Goal: Task Accomplishment & Management: Complete application form

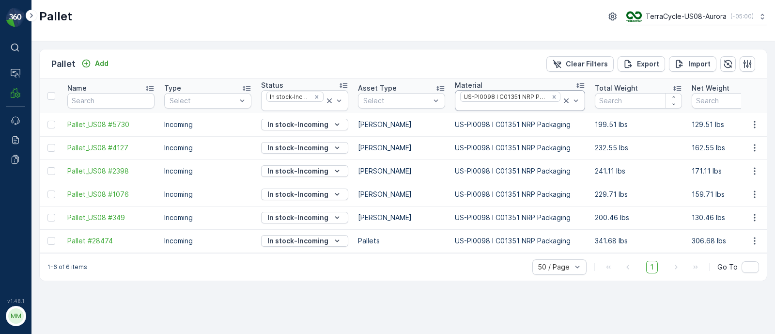
click at [540, 107] on div at bounding box center [510, 107] width 102 height 8
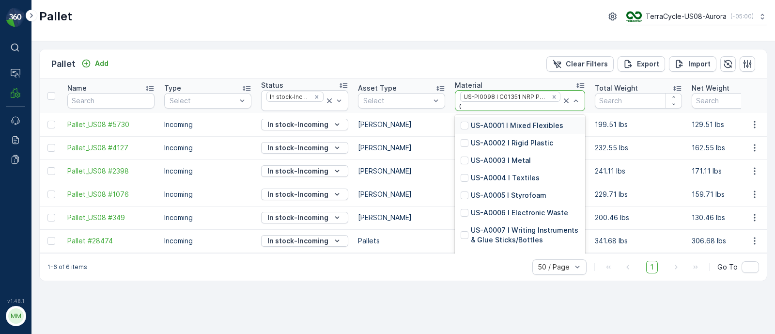
type input "026"
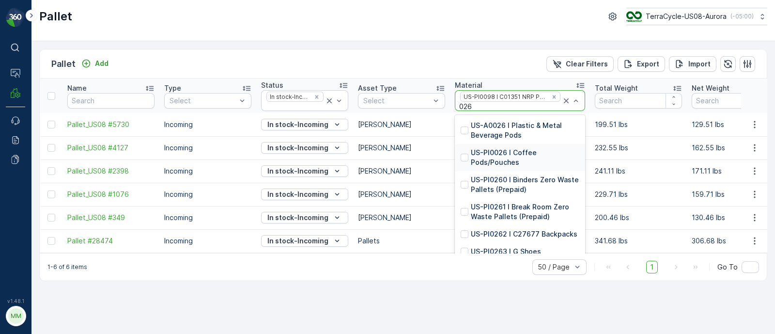
click at [492, 155] on p "US-PI0026 I Coffee Pods/Pouches" at bounding box center [525, 157] width 109 height 19
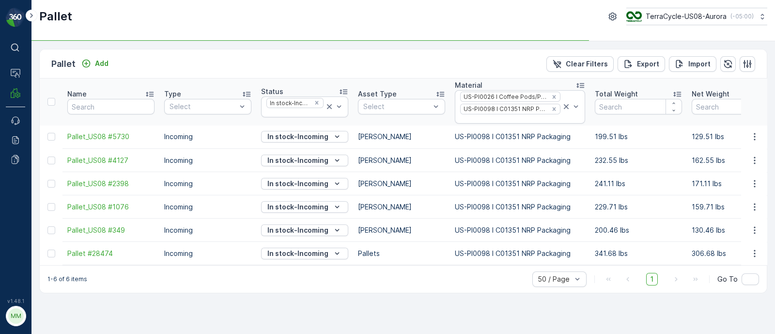
click at [551, 94] on icon "Remove US-PI0026 I Coffee Pods/Pouches" at bounding box center [554, 97] width 7 height 7
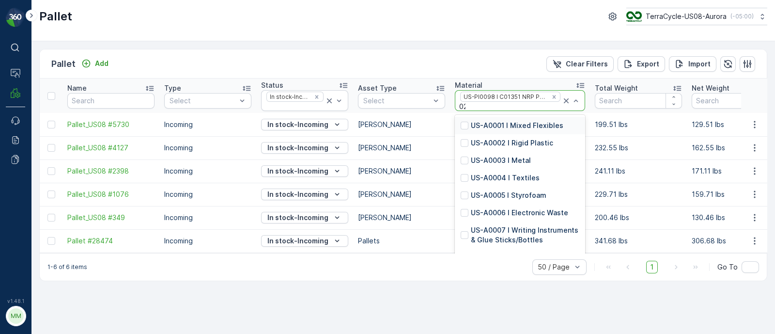
type input "026"
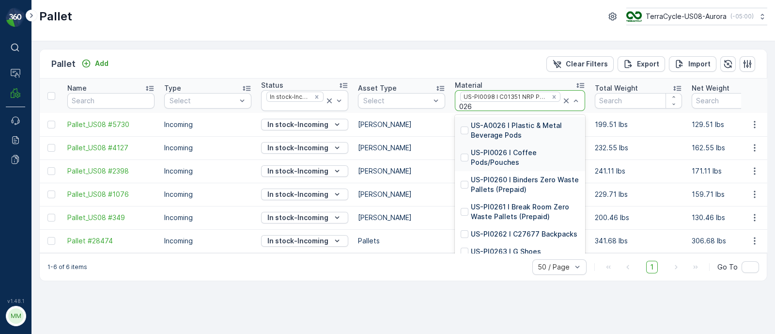
click at [512, 150] on p "US-PI0026 I Coffee Pods/Pouches" at bounding box center [525, 157] width 109 height 19
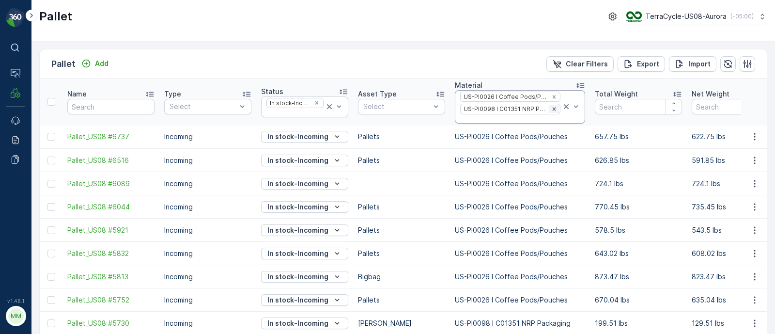
click at [552, 108] on icon "Remove US-PI0098 I C01351 NRP Packaging" at bounding box center [553, 108] width 3 height 3
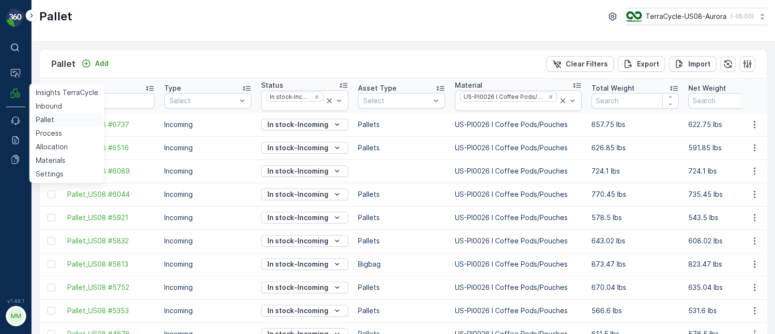
click at [51, 118] on p "Pallet" at bounding box center [45, 120] width 18 height 10
click at [46, 137] on p "Process" at bounding box center [49, 133] width 26 height 10
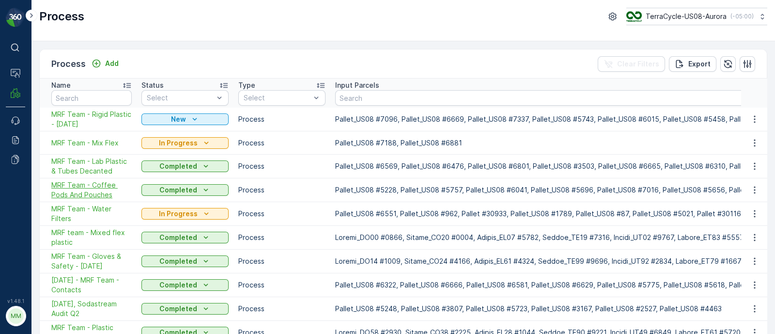
click at [75, 192] on span "MRF Team - Coffee Pods And Pouches" at bounding box center [91, 189] width 80 height 19
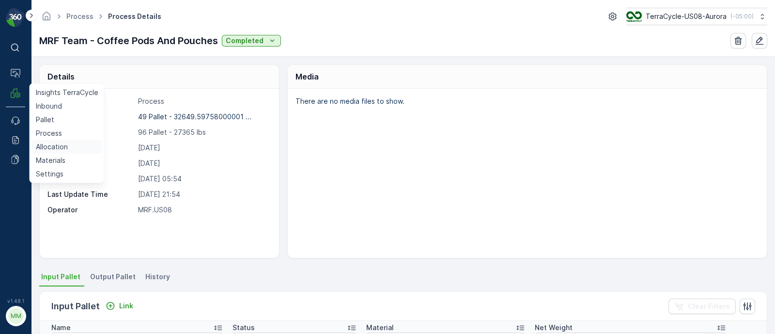
click at [52, 143] on p "Allocation" at bounding box center [52, 147] width 32 height 10
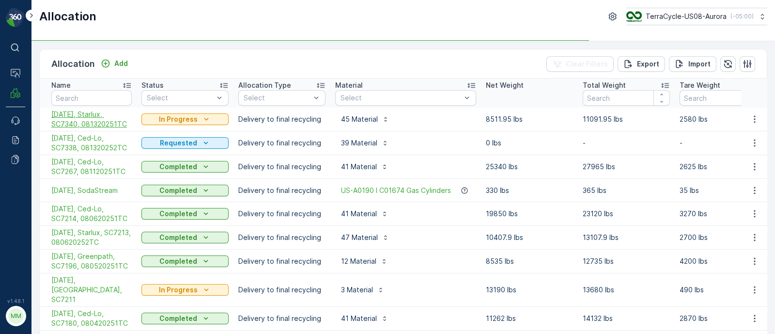
click at [87, 115] on span "[DATE], Starlux, SC7340, 081320251TC" at bounding box center [91, 119] width 80 height 19
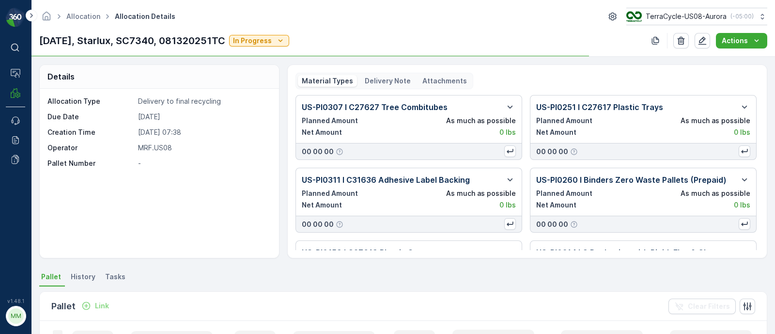
click at [386, 78] on p "Delivery Note" at bounding box center [388, 81] width 46 height 10
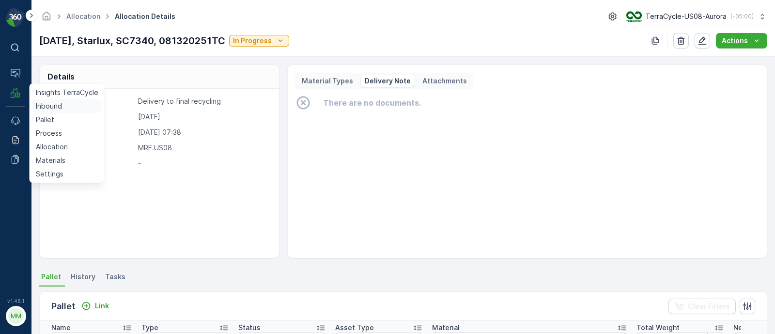
click at [48, 103] on p "Inbound" at bounding box center [49, 106] width 26 height 10
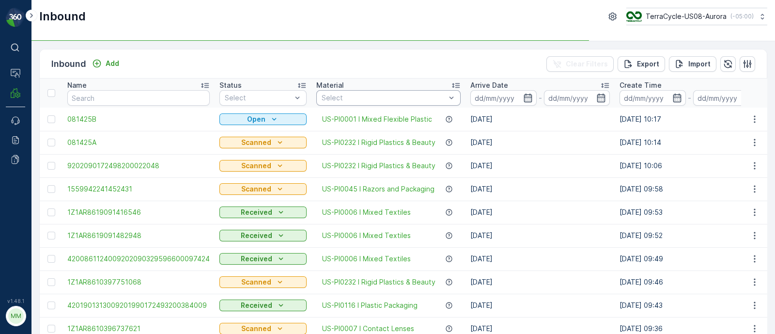
click at [357, 95] on div at bounding box center [384, 98] width 126 height 8
click at [347, 97] on div at bounding box center [385, 98] width 126 height 8
type input "poten"
click at [343, 102] on div "Select poten" at bounding box center [390, 98] width 145 height 16
type input "poten"
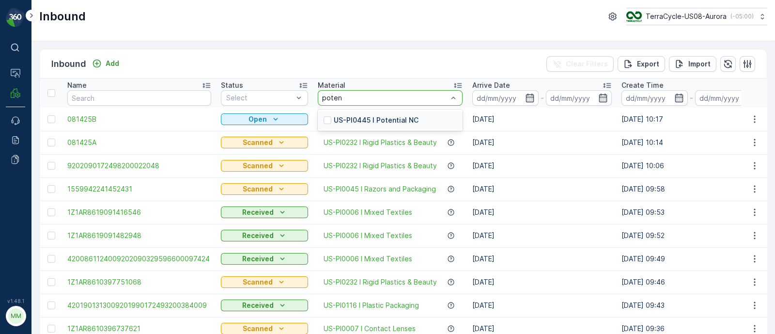
click at [344, 96] on div "poten" at bounding box center [385, 98] width 126 height 8
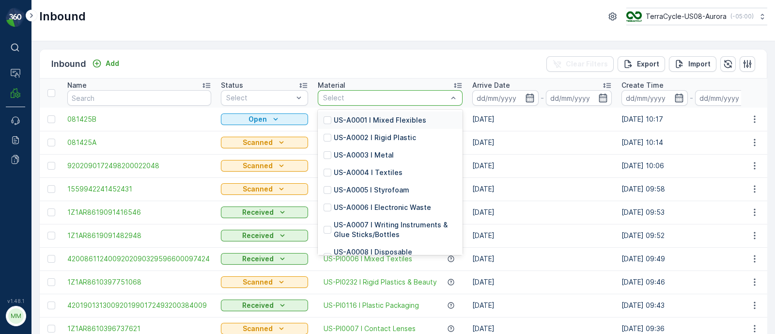
click at [344, 96] on div at bounding box center [385, 98] width 126 height 8
type input "poten"
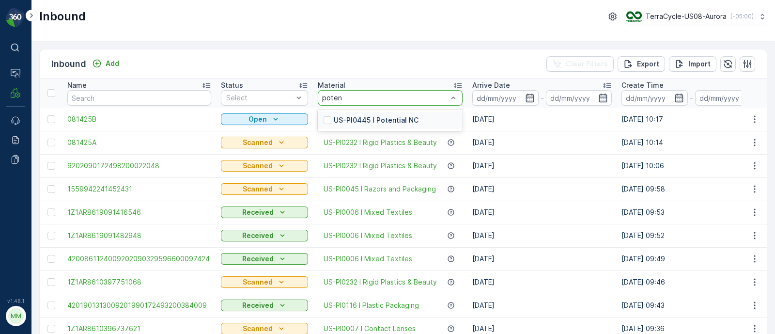
click at [374, 122] on p "US-PI0445 I Potential NC" at bounding box center [376, 120] width 85 height 10
click at [368, 95] on div at bounding box center [385, 98] width 126 height 8
type input "0445"
click at [339, 100] on div "0445" at bounding box center [385, 98] width 126 height 8
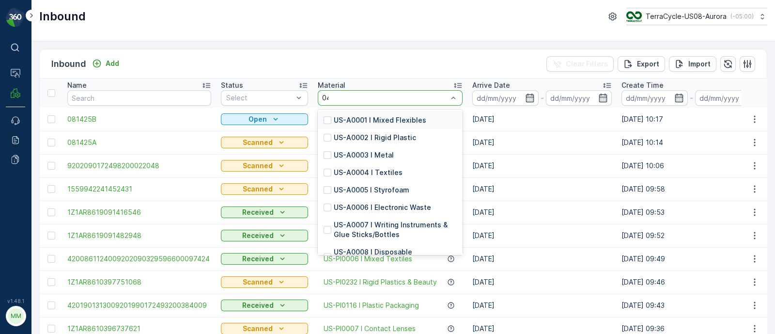
type input "0445"
click at [339, 88] on p "Material" at bounding box center [332, 85] width 28 height 10
click at [339, 97] on div "0445" at bounding box center [385, 98] width 126 height 8
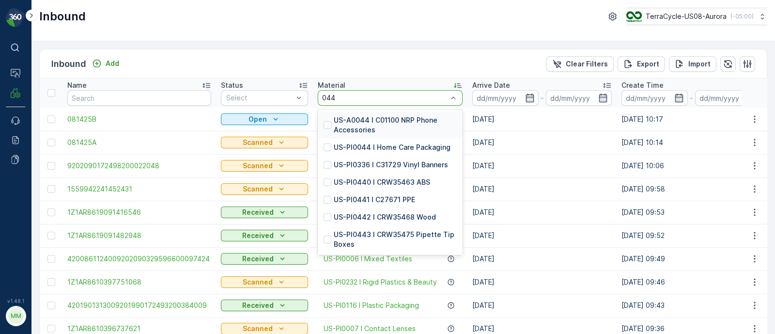
type input "0445"
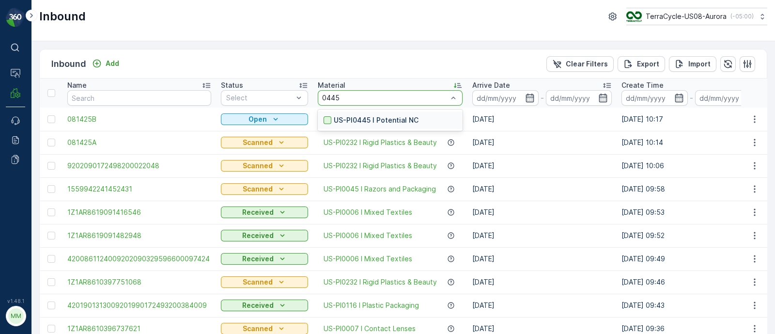
click at [324, 120] on div at bounding box center [328, 120] width 8 height 8
click at [343, 95] on div at bounding box center [385, 98] width 126 height 8
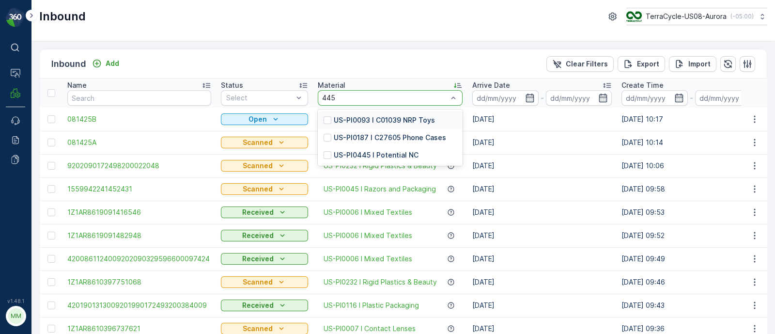
type input "445"
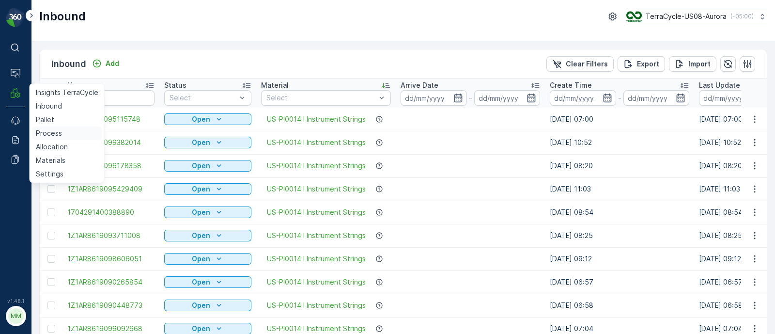
click at [56, 134] on p "Process" at bounding box center [49, 133] width 26 height 10
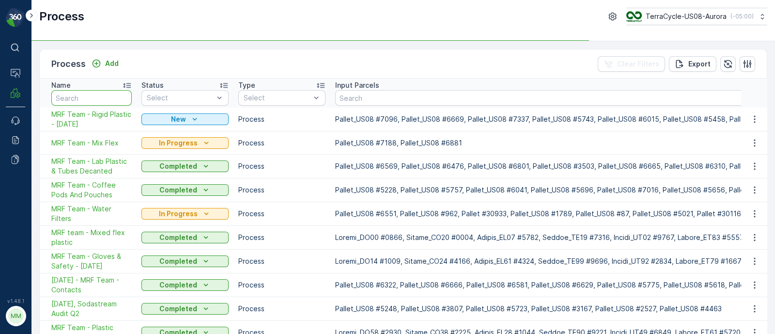
drag, startPoint x: 83, startPoint y: 100, endPoint x: 68, endPoint y: 94, distance: 16.7
click at [82, 100] on input "text" at bounding box center [91, 98] width 80 height 16
type input "shipping"
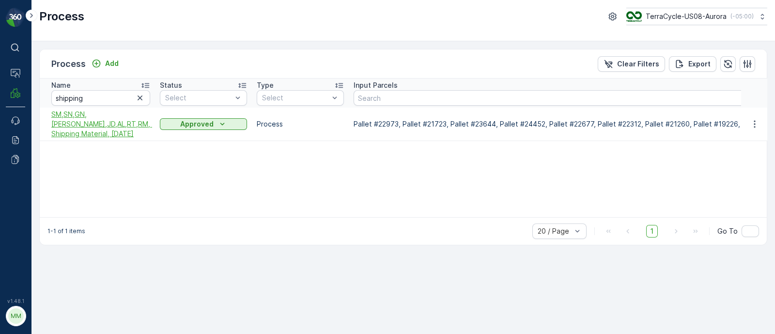
click at [82, 117] on span "SM,SN,GN,[PERSON_NAME],JD,AL,RT,RM, Shipping Material, [DATE]" at bounding box center [100, 124] width 99 height 29
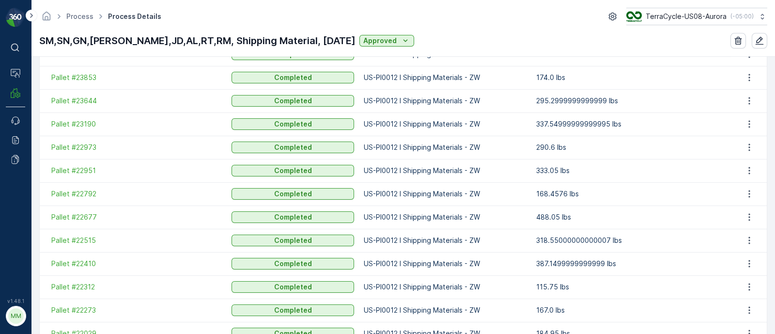
scroll to position [121, 0]
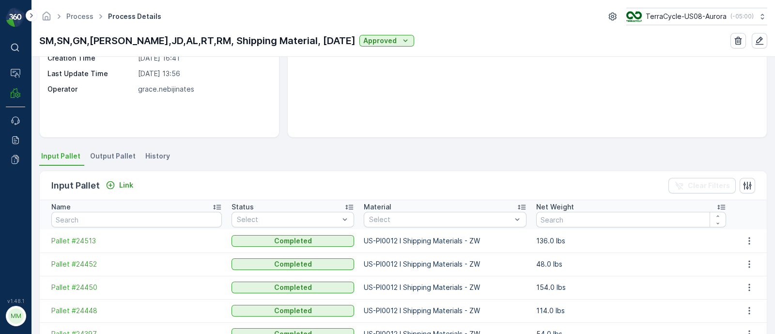
click at [115, 152] on span "Output Pallet" at bounding box center [113, 156] width 46 height 10
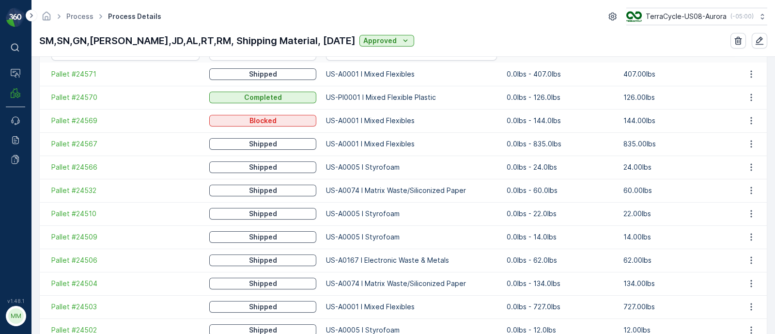
scroll to position [363, 0]
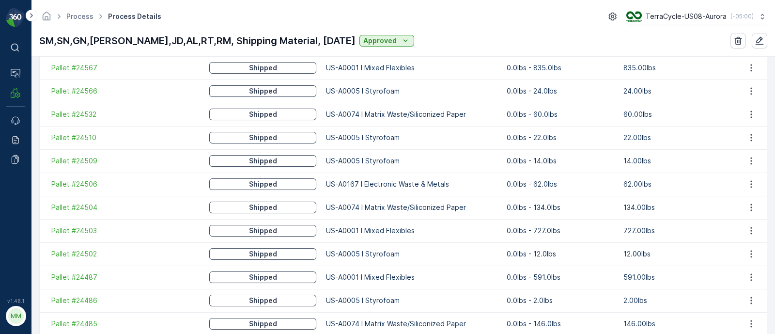
drag, startPoint x: 411, startPoint y: 185, endPoint x: 392, endPoint y: 186, distance: 19.9
click at [408, 186] on td "US-A0167 I Electronic Waste & Metals" at bounding box center [411, 184] width 181 height 23
drag, startPoint x: 317, startPoint y: 183, endPoint x: 437, endPoint y: 185, distance: 119.7
click at [437, 185] on td "US-A0167 I Electronic Waste & Metals" at bounding box center [411, 184] width 181 height 23
click at [438, 185] on td "US-A0167 I Electronic Waste & Metals" at bounding box center [411, 184] width 181 height 23
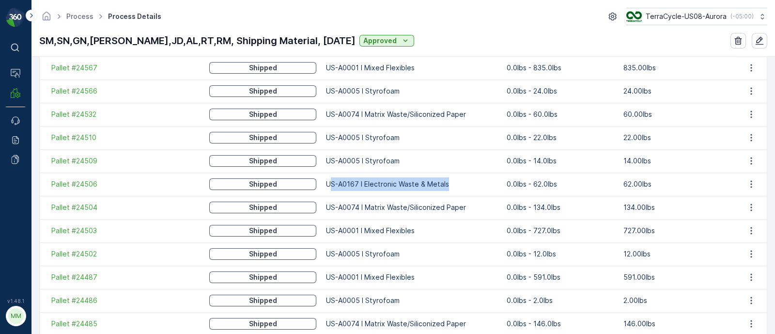
drag, startPoint x: 321, startPoint y: 184, endPoint x: 459, endPoint y: 186, distance: 138.1
click at [459, 186] on td "US-A0167 I Electronic Waste & Metals" at bounding box center [411, 184] width 181 height 23
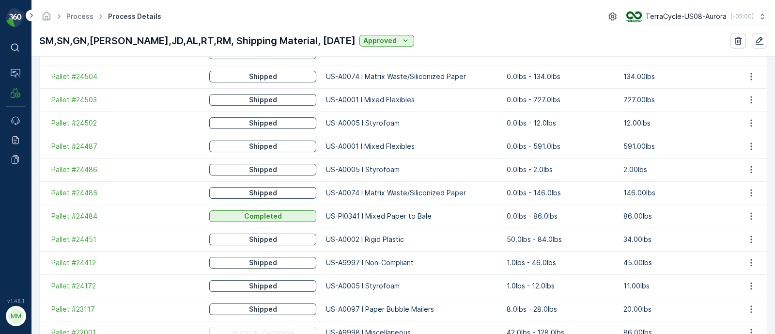
scroll to position [470, 0]
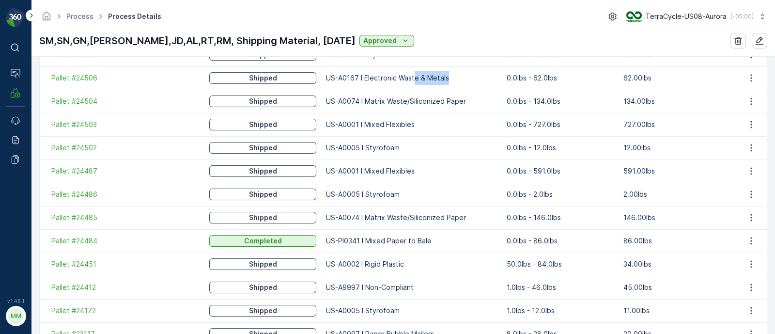
drag, startPoint x: 403, startPoint y: 77, endPoint x: 441, endPoint y: 81, distance: 38.5
click at [441, 81] on td "US-A0167 I Electronic Waste & Metals" at bounding box center [411, 77] width 181 height 23
drag, startPoint x: 320, startPoint y: 76, endPoint x: 436, endPoint y: 80, distance: 116.4
click at [436, 80] on td "US-A0167 I Electronic Waste & Metals" at bounding box center [411, 77] width 181 height 23
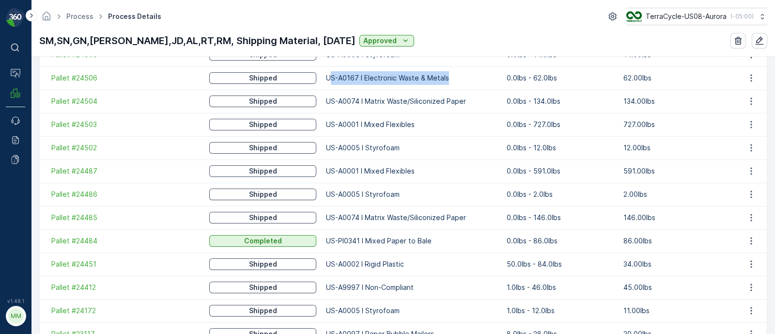
click at [437, 80] on td "US-A0167 I Electronic Waste & Metals" at bounding box center [411, 77] width 181 height 23
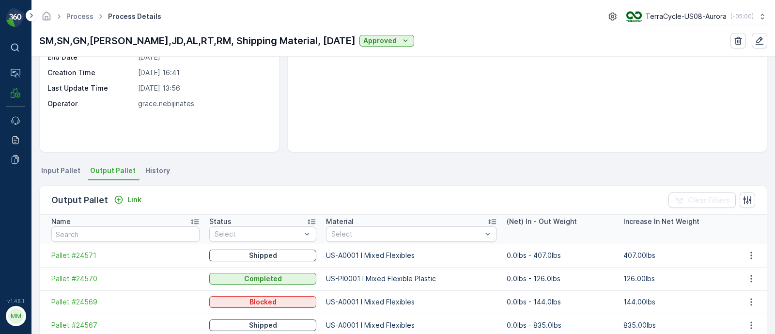
scroll to position [0, 0]
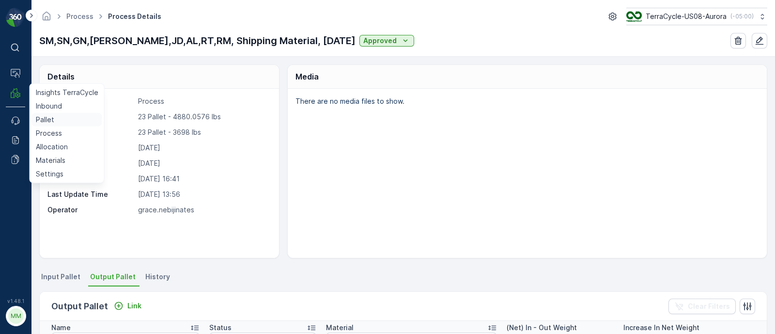
click at [48, 124] on p "Pallet" at bounding box center [45, 120] width 18 height 10
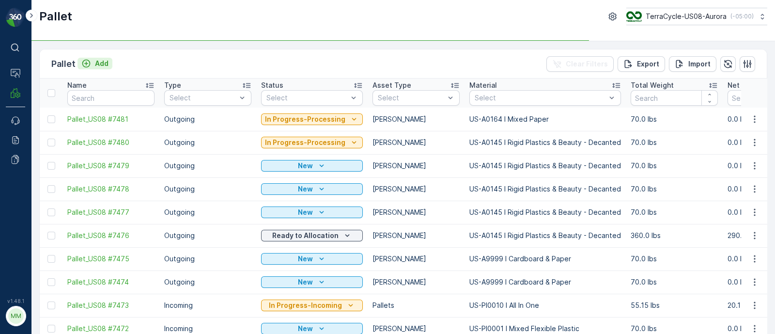
click at [96, 61] on p "Add" at bounding box center [102, 64] width 14 height 10
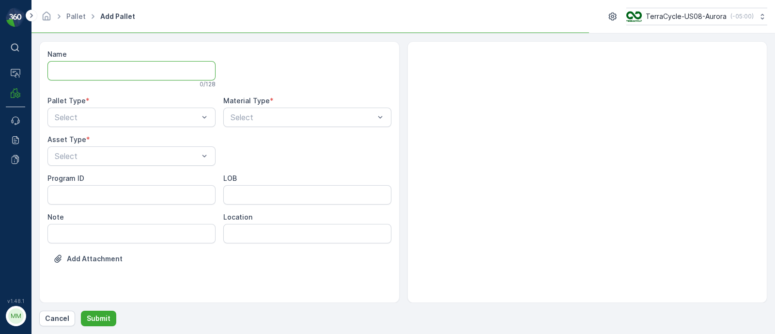
click at [107, 69] on input "Name" at bounding box center [131, 70] width 168 height 19
paste input "SC7306"
type input "FD, SC7306, [DATE], #1"
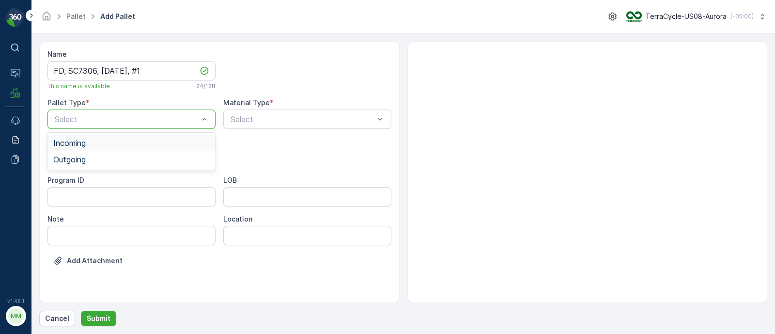
click at [71, 117] on div at bounding box center [127, 119] width 146 height 9
click at [65, 144] on span "Incoming" at bounding box center [69, 143] width 32 height 9
click at [303, 112] on div "Select" at bounding box center [307, 119] width 168 height 19
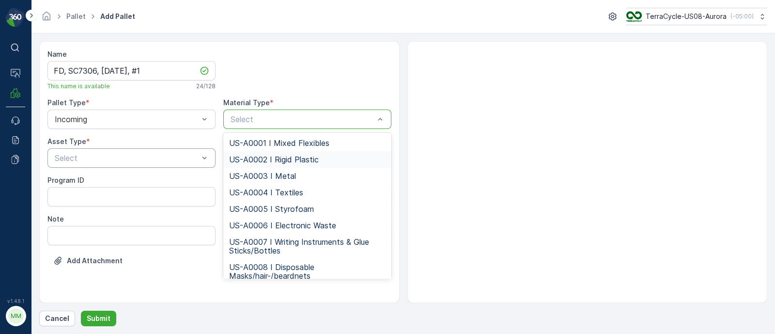
click at [100, 150] on div "Select" at bounding box center [131, 157] width 168 height 19
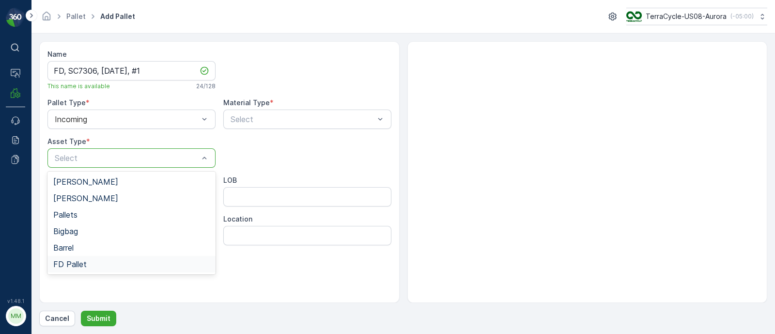
click at [87, 260] on div "FD Pallet" at bounding box center [131, 264] width 157 height 9
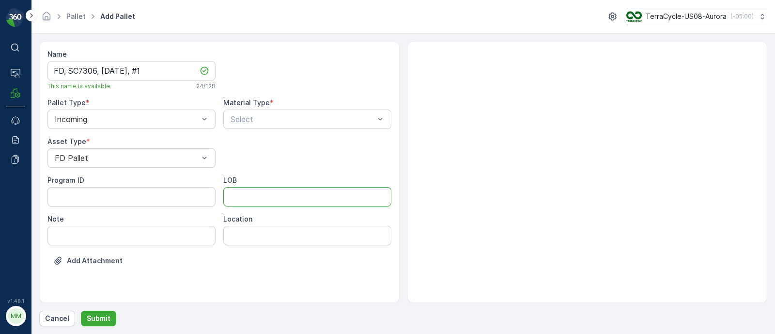
click at [247, 200] on input "LOB" at bounding box center [307, 196] width 168 height 19
type input "MAT"
click at [82, 193] on ID "Program ID" at bounding box center [131, 196] width 168 height 19
click at [126, 197] on ID "Program ID" at bounding box center [131, 196] width 168 height 19
paste ID "F-C27610"
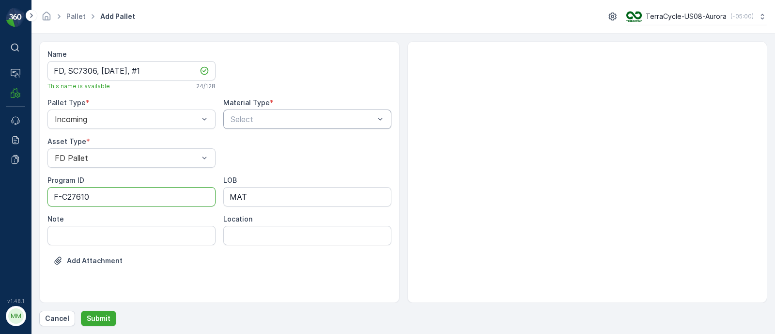
type ID "F-C27610"
click at [261, 115] on div at bounding box center [303, 119] width 146 height 9
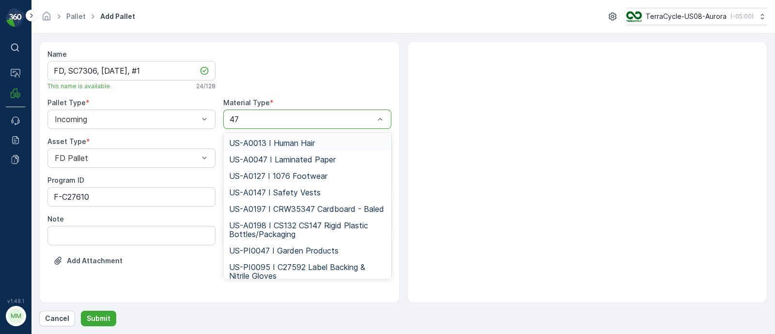
type input "473"
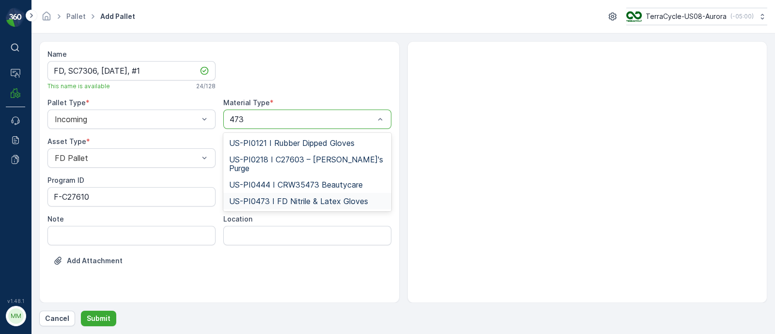
click at [288, 197] on span "US-PI0473 I FD Nitrile & Latex Gloves" at bounding box center [298, 201] width 139 height 9
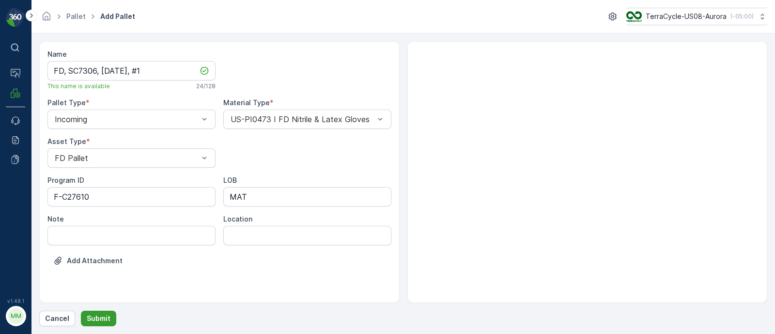
click at [99, 317] on p "Submit" at bounding box center [99, 319] width 24 height 10
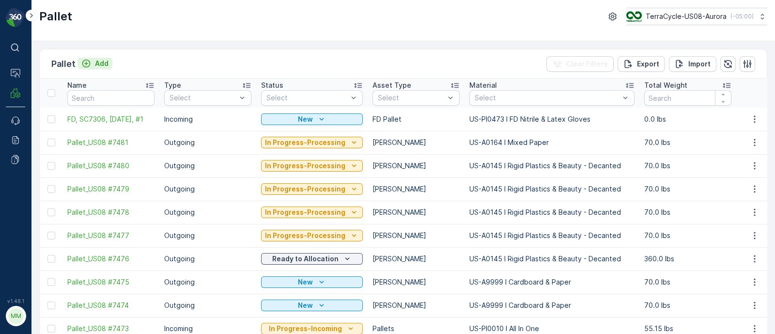
click at [103, 60] on p "Add" at bounding box center [102, 64] width 14 height 10
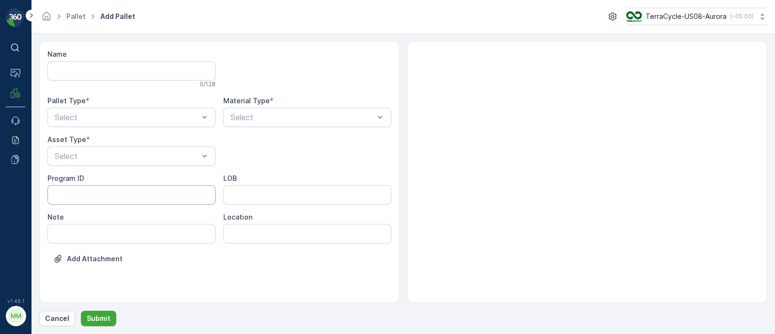
click at [108, 194] on ID "Program ID" at bounding box center [131, 194] width 168 height 19
paste ID "ZWP-0005"
type ID "ZWP-0005"
paste input "US-PI0238 I Electronic Waste Zero Waste Pallets (Prepaid)"
type input "US-PI0238 I Electronic Waste Zero Waste Pallets (Prepaid)"
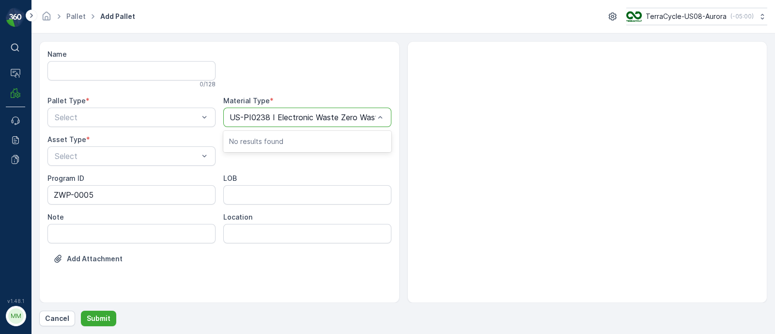
scroll to position [0, 68]
click at [257, 137] on span "US-PI0238 I Electronic Waste Zero Waste Pallets (Prepaid)" at bounding box center [307, 145] width 157 height 17
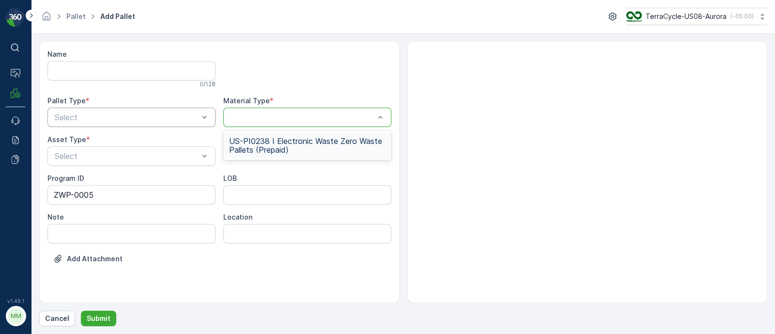
scroll to position [0, 0]
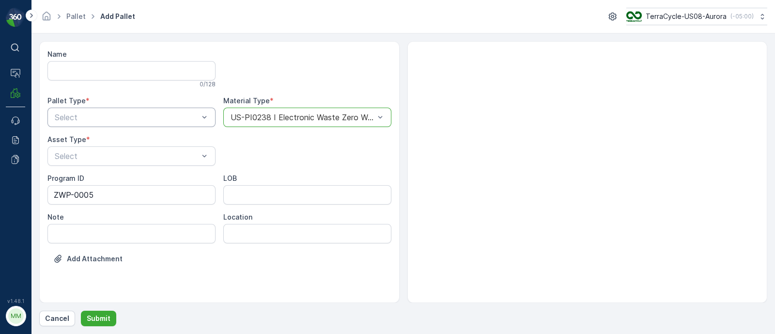
click at [111, 113] on div at bounding box center [127, 117] width 146 height 9
click at [80, 137] on span "Incoming" at bounding box center [69, 141] width 32 height 9
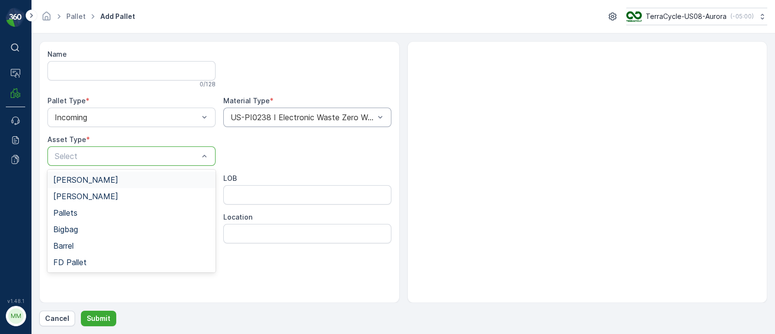
click at [82, 146] on div "Select" at bounding box center [131, 155] width 168 height 19
click at [85, 265] on span "FD Pallet" at bounding box center [69, 262] width 33 height 9
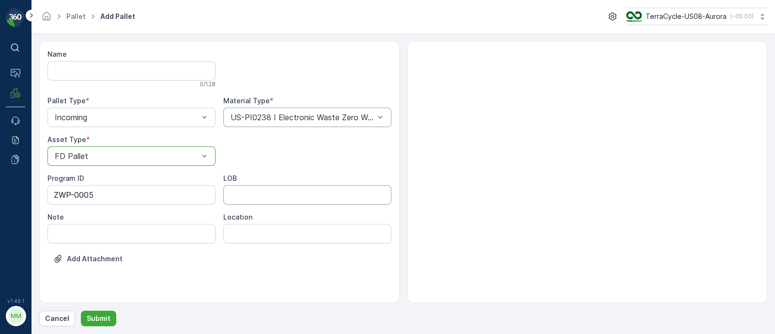
click at [297, 187] on input "LOB" at bounding box center [307, 194] width 168 height 19
type input "MAT"
click at [122, 234] on input "Note" at bounding box center [131, 233] width 168 height 19
click at [97, 234] on input "Note" at bounding box center [131, 233] width 168 height 19
click at [72, 64] on input "Name" at bounding box center [131, 70] width 168 height 19
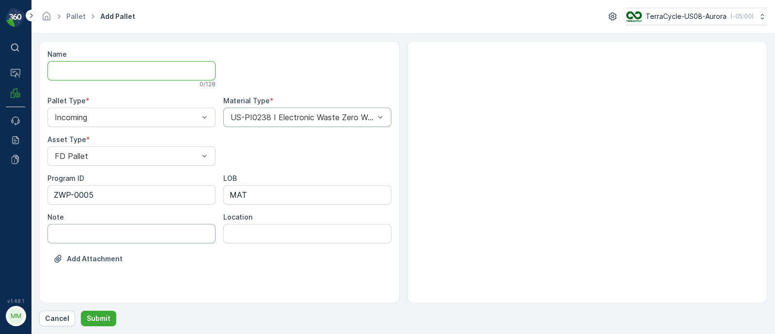
click at [97, 229] on input "Note" at bounding box center [131, 233] width 168 height 19
type input "URT"
click at [97, 65] on input "Name" at bounding box center [131, 70] width 168 height 19
type input "FD, [DATE], #1"
click at [106, 260] on p "Add Attachment" at bounding box center [95, 261] width 56 height 10
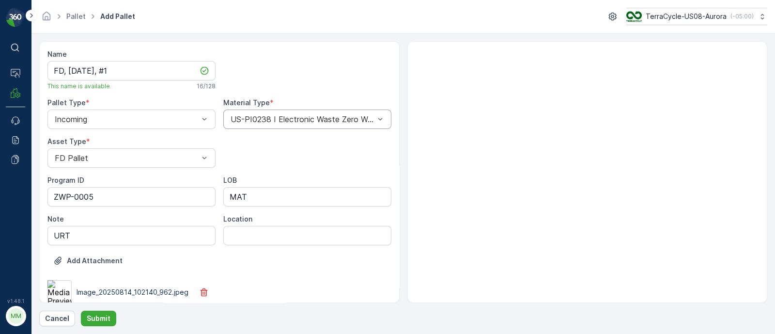
scroll to position [1, 0]
click at [97, 234] on input "URT" at bounding box center [131, 234] width 168 height 19
click at [53, 235] on input "URT" at bounding box center [131, 234] width 168 height 19
drag, startPoint x: 80, startPoint y: 231, endPoint x: 50, endPoint y: 233, distance: 30.6
click at [50, 233] on input "URT" at bounding box center [131, 234] width 168 height 19
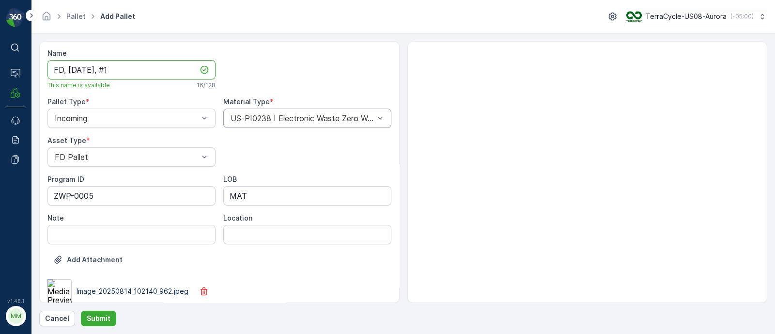
click at [68, 69] on input "FD, [DATE], #1" at bounding box center [131, 69] width 168 height 19
click at [66, 69] on input "FD, [DATE], #1" at bounding box center [131, 69] width 168 height 19
paste input "R322739373"
click at [64, 66] on input "FD,R322739373, [DATE], #1" at bounding box center [131, 69] width 168 height 19
click at [67, 69] on input "FD,R322739373, [DATE], #1" at bounding box center [131, 69] width 168 height 19
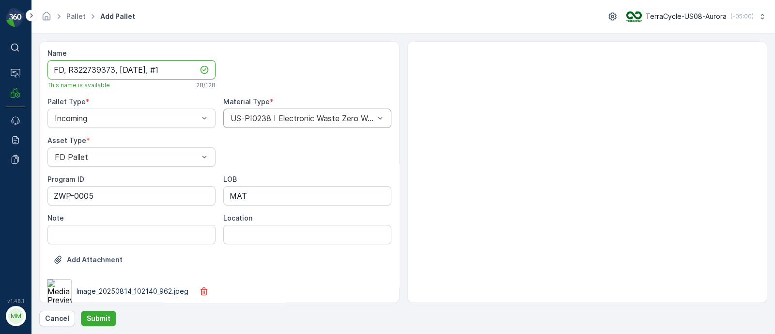
drag, startPoint x: 158, startPoint y: 66, endPoint x: 50, endPoint y: 64, distance: 108.1
click at [50, 64] on input "FD, R322739373, [DATE], #1" at bounding box center [131, 69] width 168 height 19
type input "FD, R322739373, [DATE], #1"
click at [95, 234] on input "Note" at bounding box center [131, 234] width 168 height 19
click at [63, 238] on input "Note" at bounding box center [131, 234] width 168 height 19
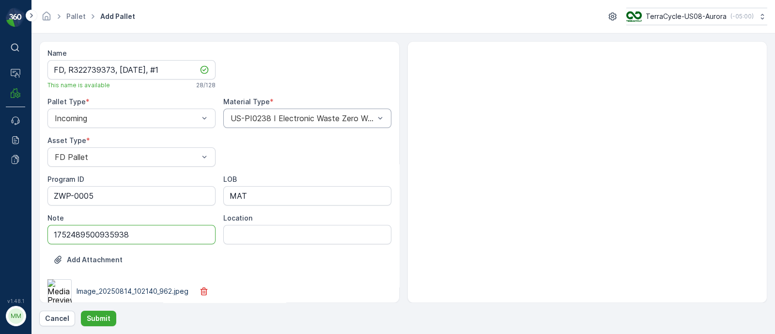
type input "1752489500935938"
click at [99, 260] on p "Add Attachment" at bounding box center [95, 260] width 56 height 10
click at [107, 317] on p "Submit" at bounding box center [99, 319] width 24 height 10
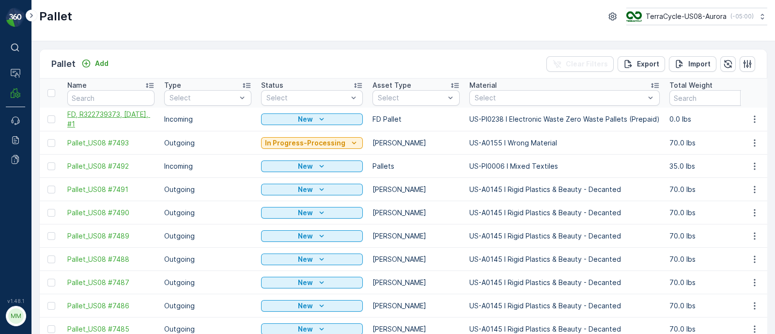
drag, startPoint x: 62, startPoint y: 112, endPoint x: 119, endPoint y: 127, distance: 58.5
copy span "FD, R322739373, [DATE], #1"
